Goal: Use online tool/utility: Utilize a website feature to perform a specific function

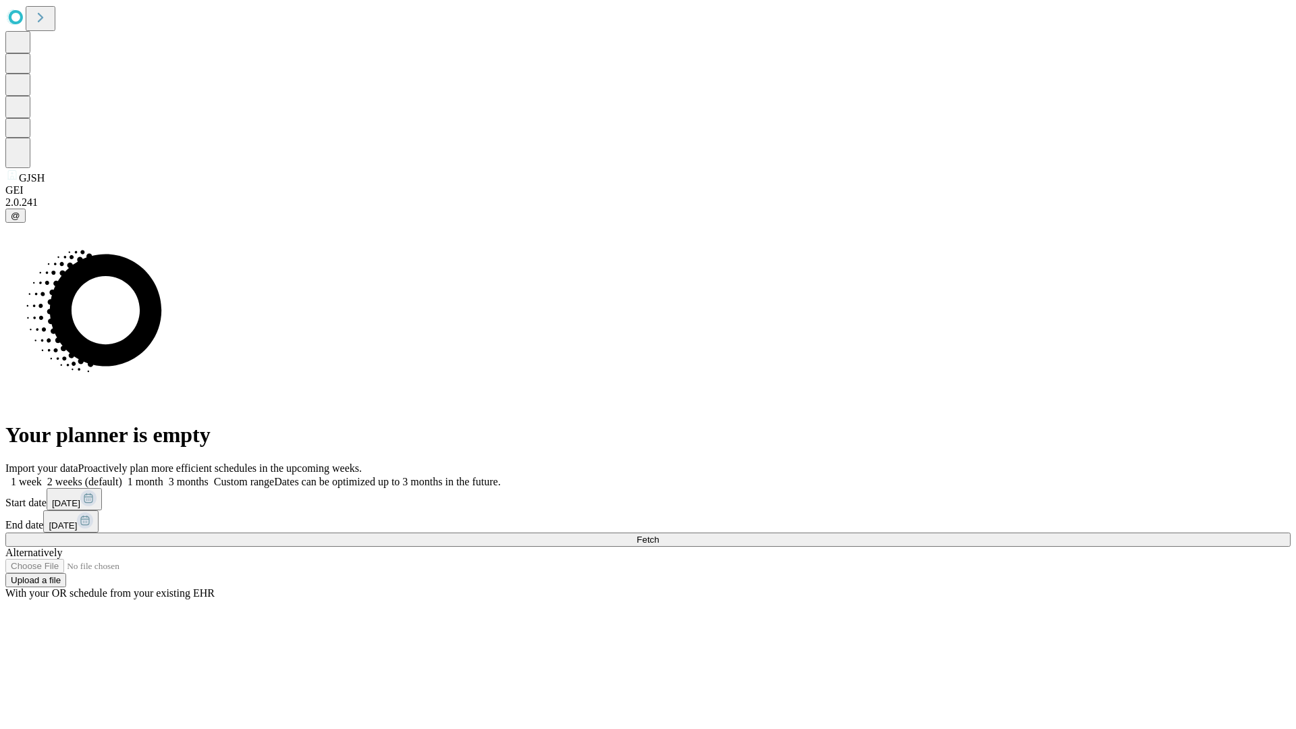
click at [659, 535] on span "Fetch" at bounding box center [648, 540] width 22 height 10
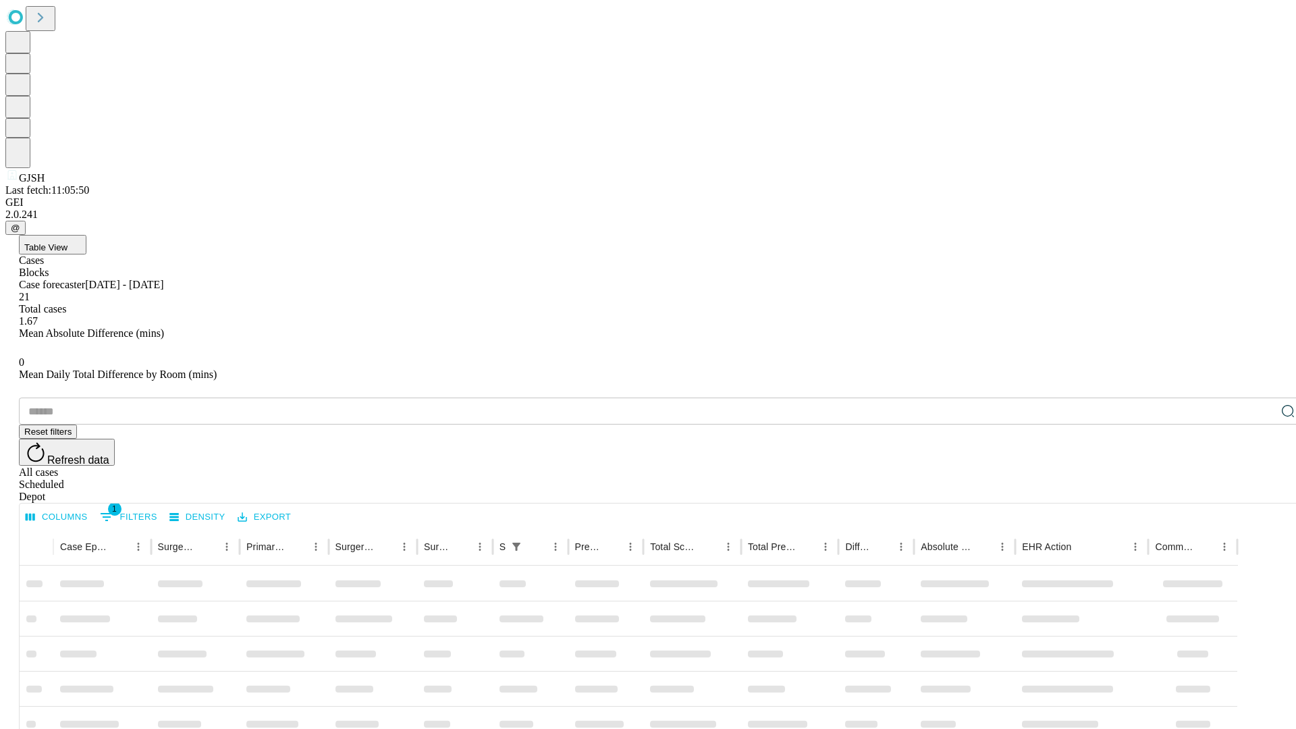
click at [68, 242] on span "Table View" at bounding box center [45, 247] width 43 height 10
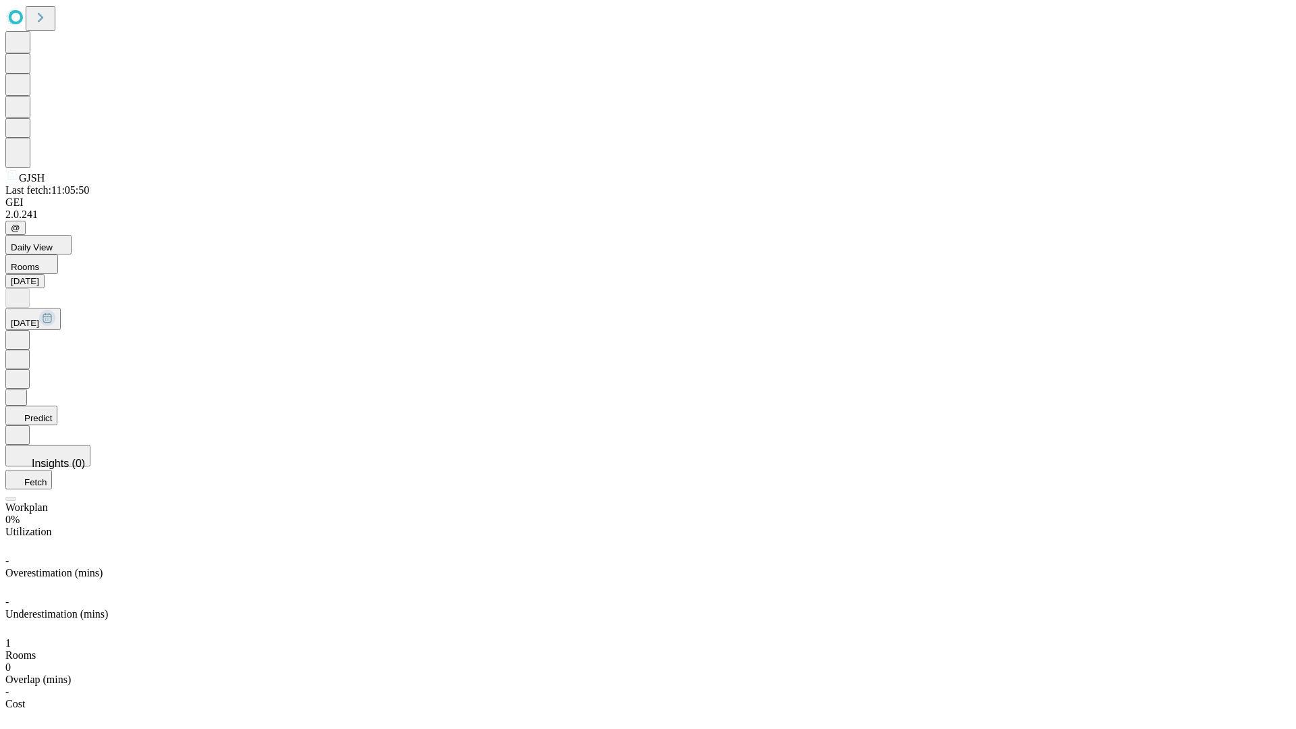
click at [57, 406] on button "Predict" at bounding box center [31, 416] width 52 height 20
